Goal: Task Accomplishment & Management: Use online tool/utility

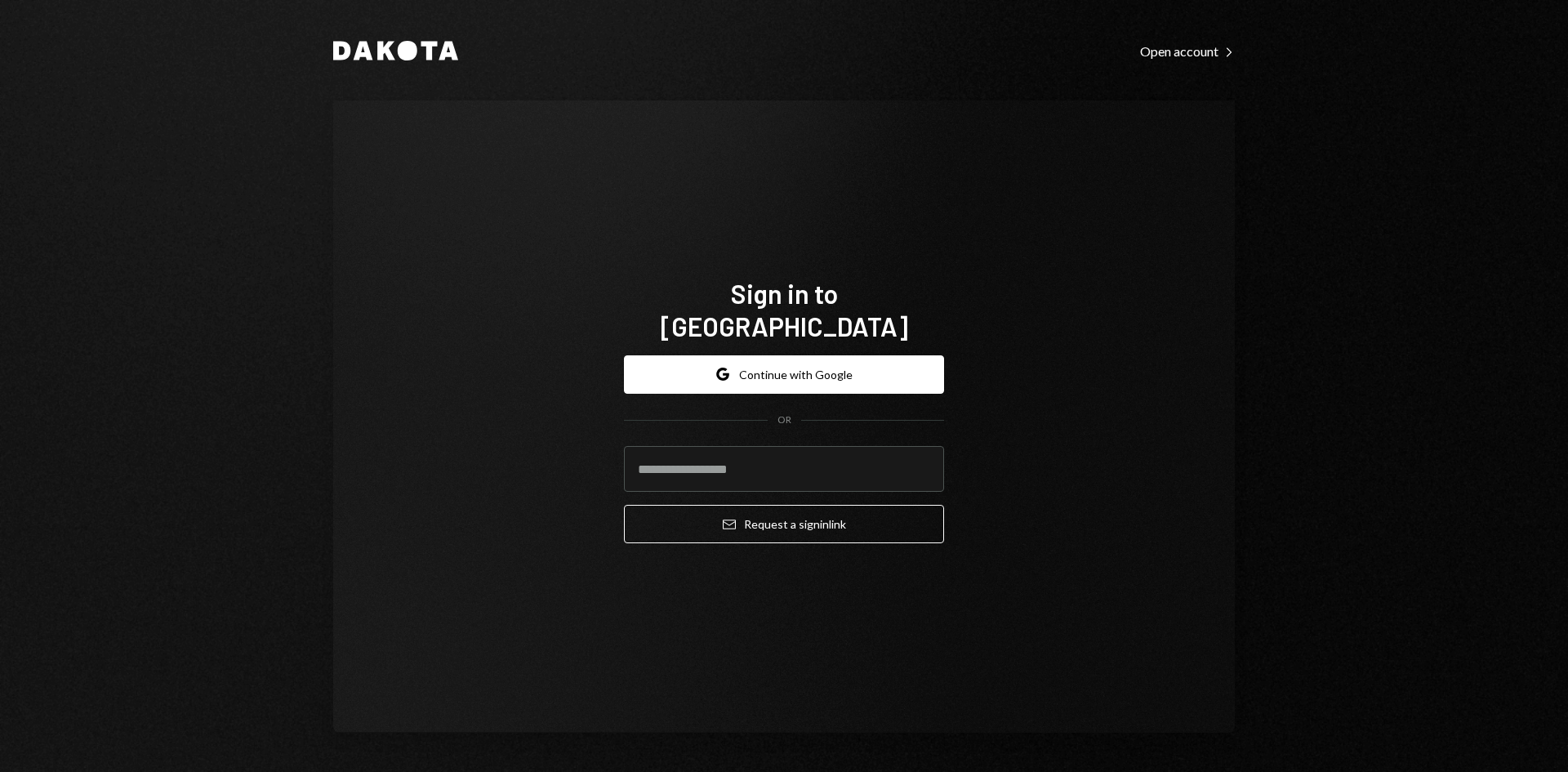
click at [849, 360] on button "Google Continue with Google" at bounding box center [784, 375] width 321 height 39
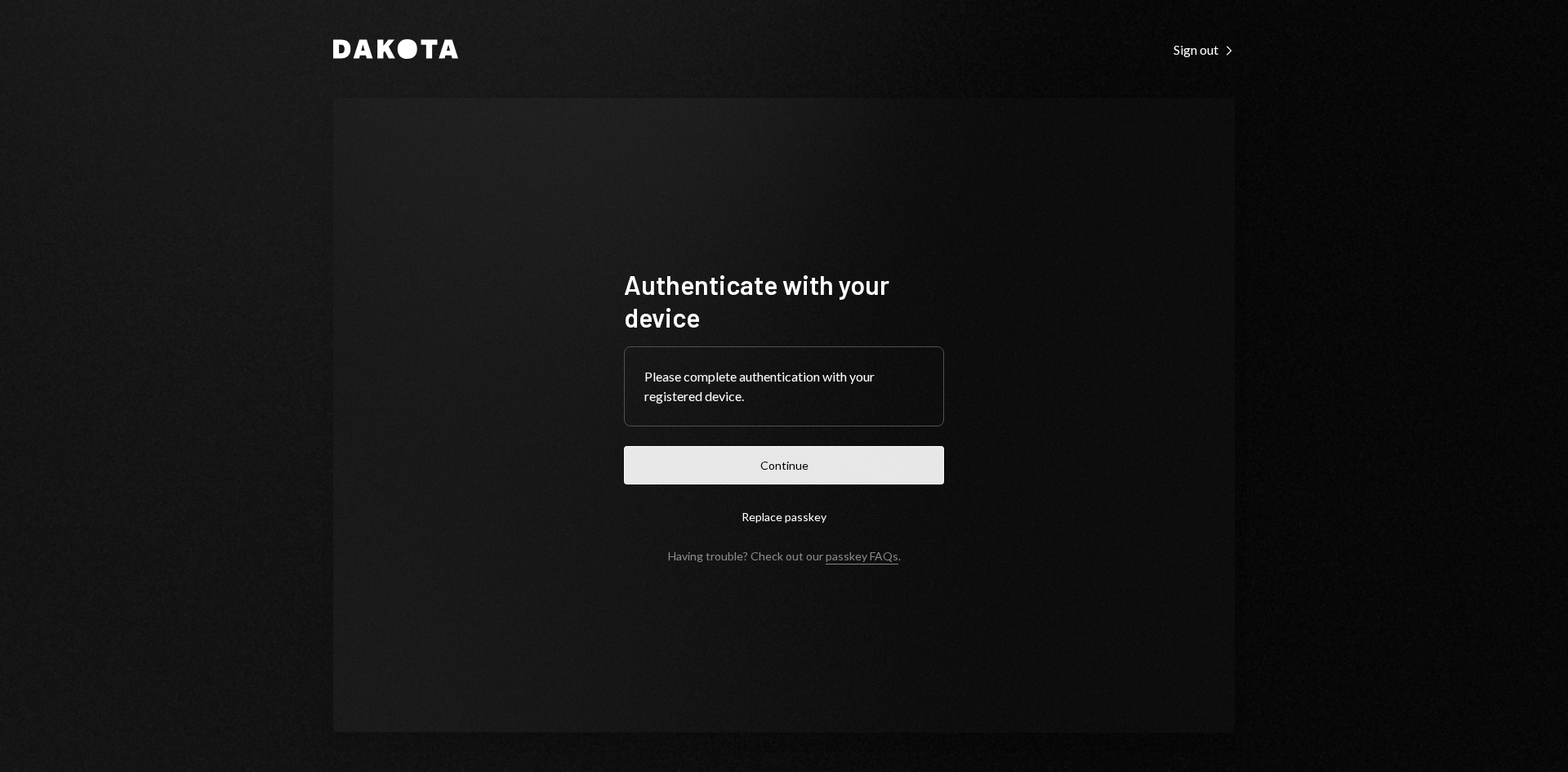
click at [798, 458] on button "Continue" at bounding box center [784, 465] width 321 height 39
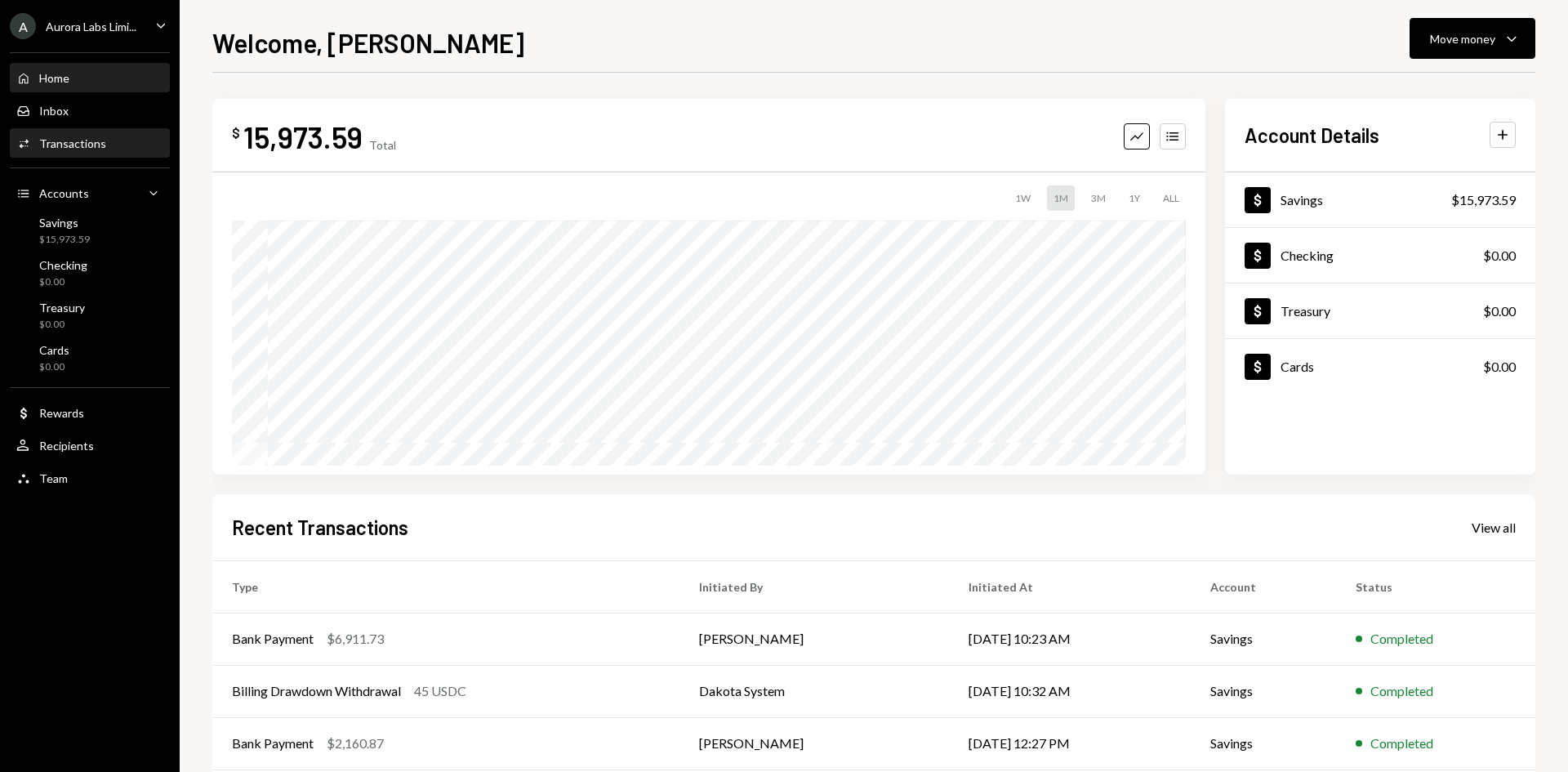
click at [109, 147] on div "Activities Transactions" at bounding box center [89, 144] width 147 height 15
